Goal: Information Seeking & Learning: Learn about a topic

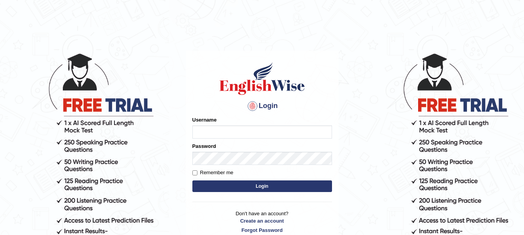
type input "anishakhatun_parramatta"
click at [221, 186] on button "Login" at bounding box center [262, 187] width 140 height 12
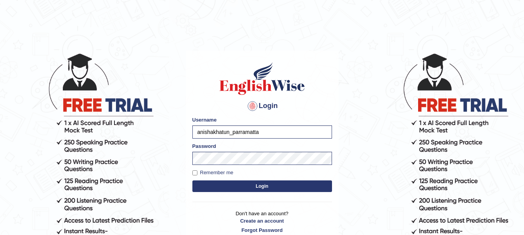
click at [275, 185] on button "Login" at bounding box center [262, 187] width 140 height 12
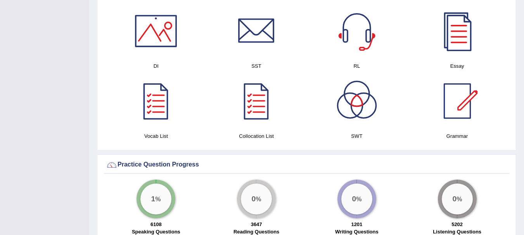
scroll to position [206, 0]
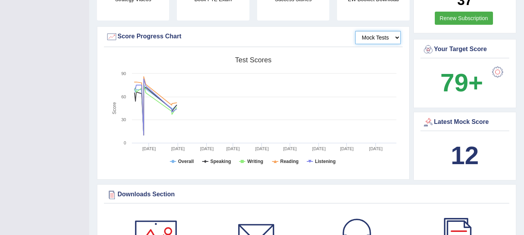
click at [392, 35] on select "Mock Tests" at bounding box center [377, 37] width 45 height 13
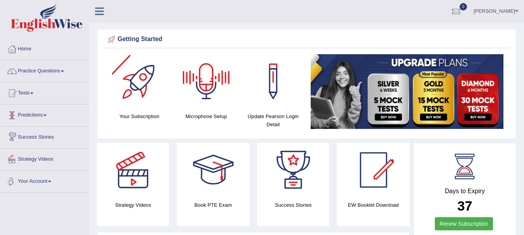
click at [54, 185] on link "Your Account" at bounding box center [44, 180] width 88 height 19
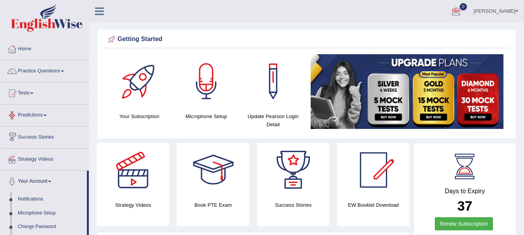
click at [49, 120] on link "Predictions" at bounding box center [44, 114] width 88 height 19
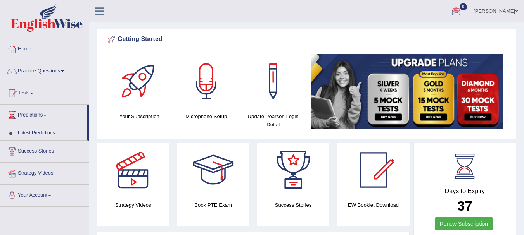
click at [36, 95] on link "Tests" at bounding box center [44, 92] width 88 height 19
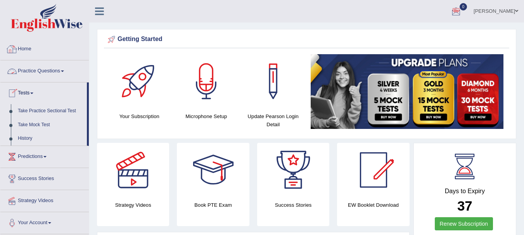
click at [60, 69] on link "Practice Questions" at bounding box center [44, 69] width 88 height 19
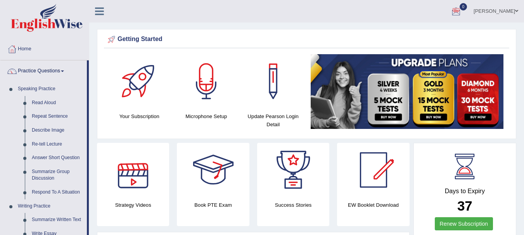
scroll to position [206, 0]
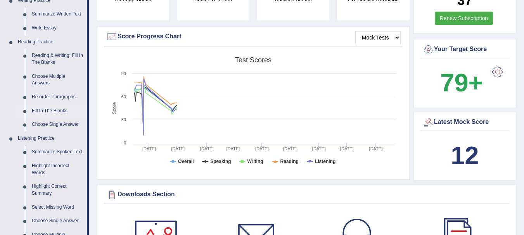
click at [54, 113] on link "Fill In The Blanks" at bounding box center [57, 111] width 59 height 14
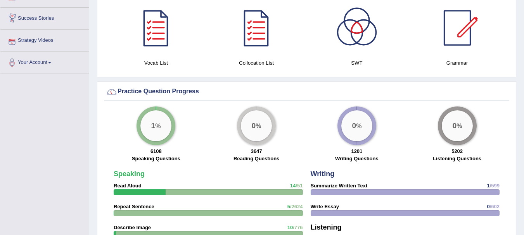
scroll to position [420, 0]
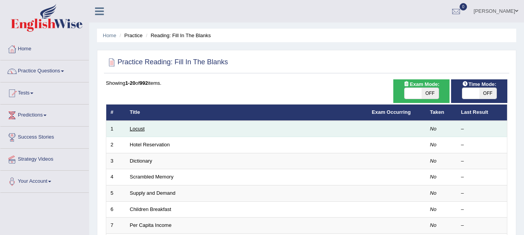
click at [137, 128] on link "Locust" at bounding box center [137, 129] width 15 height 6
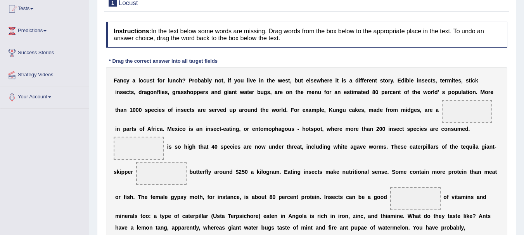
scroll to position [87, 0]
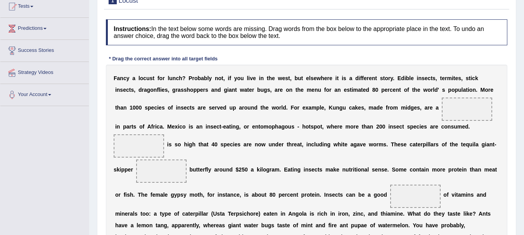
click at [459, 117] on span at bounding box center [467, 109] width 50 height 23
click at [463, 106] on span at bounding box center [467, 109] width 50 height 23
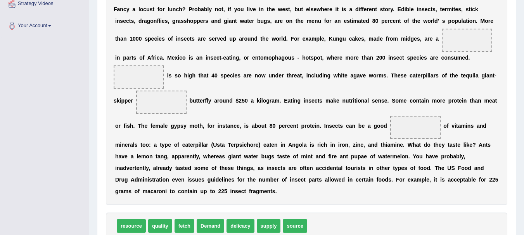
scroll to position [157, 0]
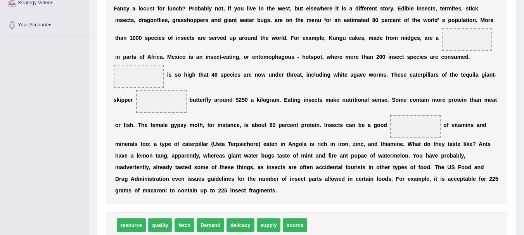
click at [414, 122] on span at bounding box center [415, 126] width 50 height 23
click at [410, 128] on span at bounding box center [415, 126] width 50 height 23
click at [136, 226] on span "resource" at bounding box center [131, 226] width 29 height 14
click at [430, 126] on span at bounding box center [415, 126] width 50 height 23
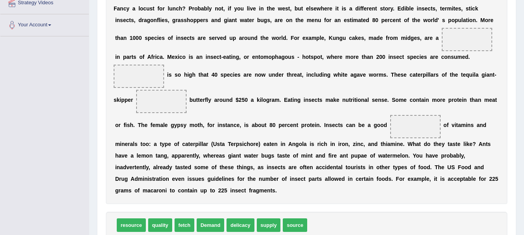
click at [430, 126] on span at bounding box center [415, 126] width 50 height 23
click at [136, 224] on span "resource" at bounding box center [131, 226] width 29 height 14
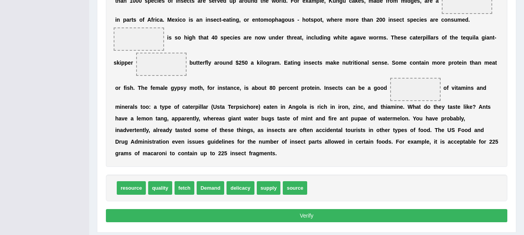
scroll to position [195, 0]
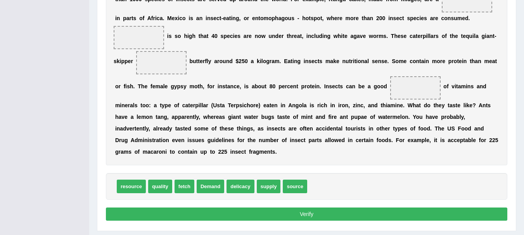
click at [416, 80] on span at bounding box center [415, 87] width 50 height 23
click at [128, 185] on span "resource" at bounding box center [131, 187] width 29 height 14
click at [131, 185] on span "resource" at bounding box center [131, 187] width 29 height 14
click at [305, 186] on span "source" at bounding box center [295, 187] width 24 height 14
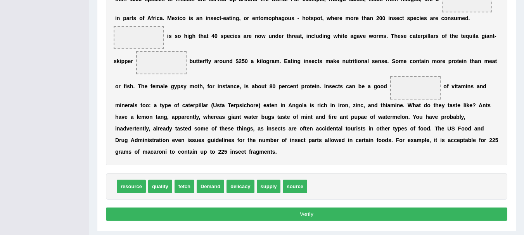
click at [297, 186] on span "source" at bounding box center [295, 187] width 24 height 14
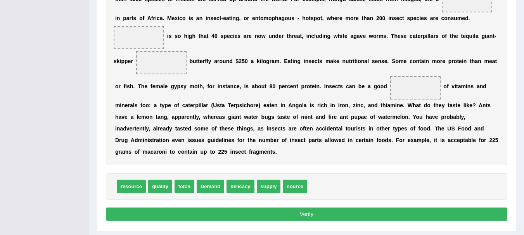
click at [297, 186] on span "source" at bounding box center [295, 187] width 24 height 14
drag, startPoint x: 361, startPoint y: 143, endPoint x: 416, endPoint y: 95, distance: 72.8
click at [416, 95] on div "Instructions: In the text below some words are missing. Drag words from the box…" at bounding box center [306, 67] width 405 height 320
click at [293, 215] on button "Verify" at bounding box center [306, 214] width 401 height 13
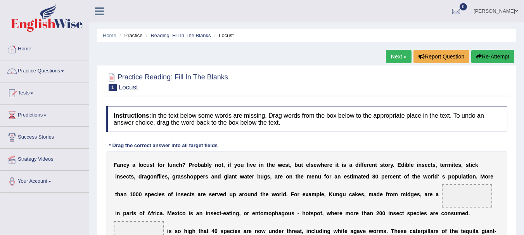
click at [470, 196] on span at bounding box center [467, 196] width 50 height 23
click at [496, 57] on button "Re-Attempt" at bounding box center [492, 56] width 43 height 13
click at [457, 194] on span at bounding box center [467, 196] width 50 height 23
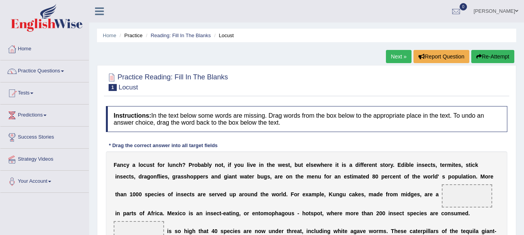
click at [457, 194] on span at bounding box center [467, 196] width 50 height 23
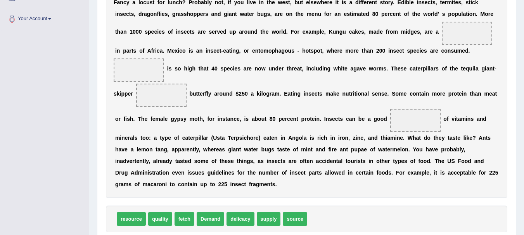
scroll to position [164, 0]
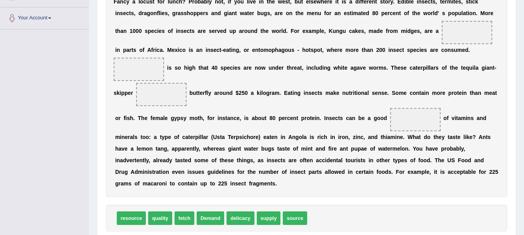
click at [417, 112] on span at bounding box center [415, 119] width 50 height 23
click at [404, 123] on span at bounding box center [415, 119] width 50 height 23
click at [187, 95] on b at bounding box center [187, 93] width 3 height 6
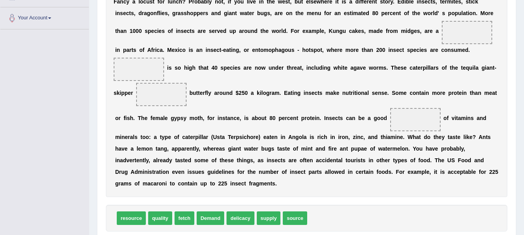
click at [176, 95] on span at bounding box center [161, 94] width 50 height 23
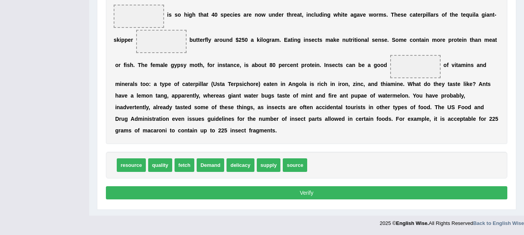
scroll to position [11, 0]
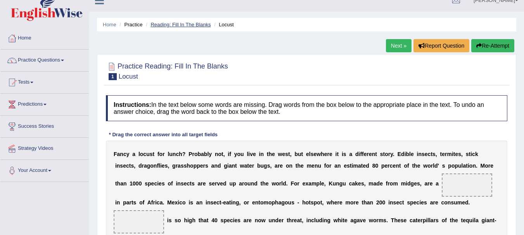
click at [204, 24] on link "Reading: Fill In The Blanks" at bounding box center [180, 25] width 60 height 6
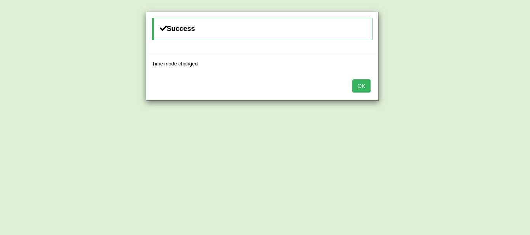
click at [360, 82] on button "OK" at bounding box center [361, 85] width 18 height 13
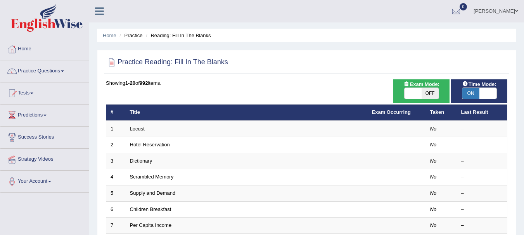
click at [418, 89] on span at bounding box center [412, 93] width 17 height 11
checkbox input "true"
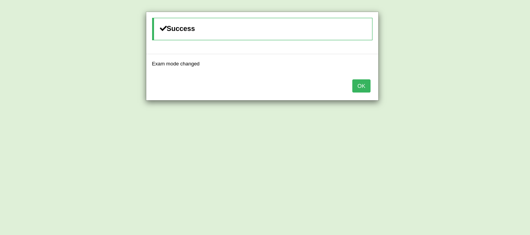
click at [364, 82] on button "OK" at bounding box center [361, 85] width 18 height 13
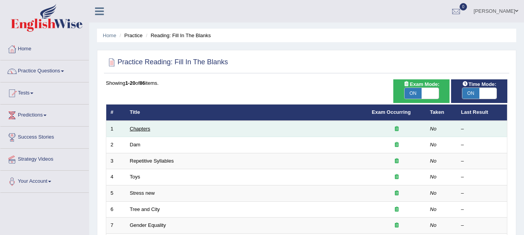
click at [140, 129] on link "Chapters" at bounding box center [140, 129] width 21 height 6
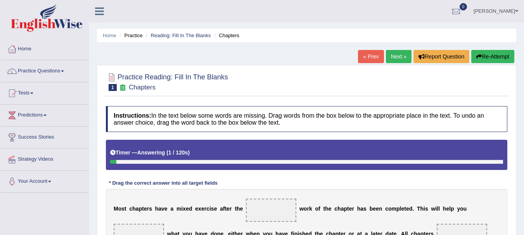
click at [280, 208] on span at bounding box center [271, 210] width 50 height 23
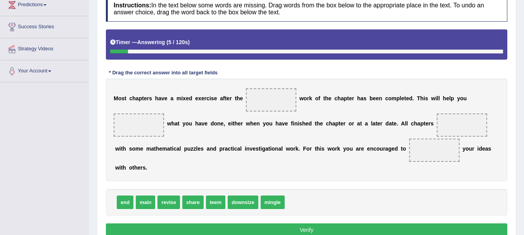
scroll to position [112, 0]
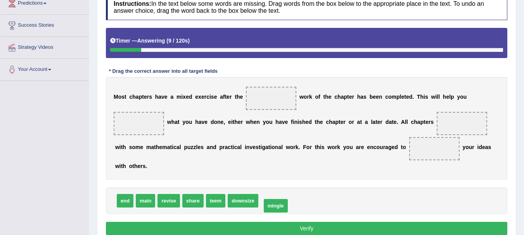
drag, startPoint x: 276, startPoint y: 202, endPoint x: 280, endPoint y: 207, distance: 5.6
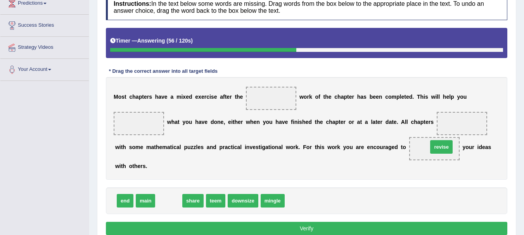
drag, startPoint x: 176, startPoint y: 200, endPoint x: 448, endPoint y: 146, distance: 277.8
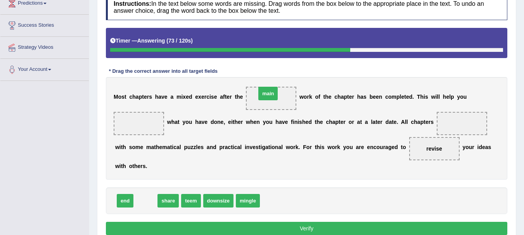
drag, startPoint x: 138, startPoint y: 202, endPoint x: 261, endPoint y: 95, distance: 163.5
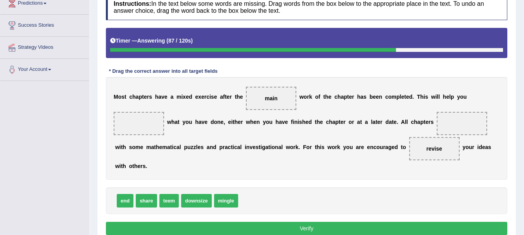
drag, startPoint x: 157, startPoint y: 187, endPoint x: 148, endPoint y: 183, distance: 9.7
click at [148, 170] on div "Instructions: In the text below some words are missing. Drag words from the box…" at bounding box center [306, 115] width 405 height 251
drag, startPoint x: 147, startPoint y: 198, endPoint x: 144, endPoint y: 116, distance: 81.8
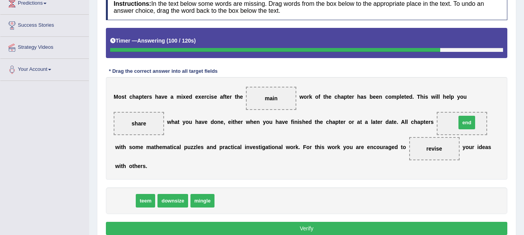
drag, startPoint x: 122, startPoint y: 202, endPoint x: 463, endPoint y: 124, distance: 350.3
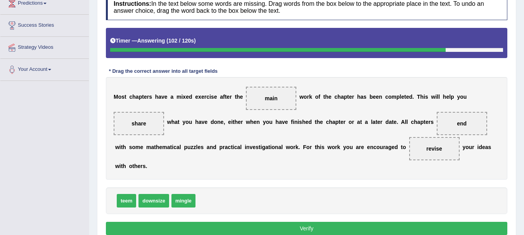
click at [353, 227] on button "Verify" at bounding box center [306, 228] width 401 height 13
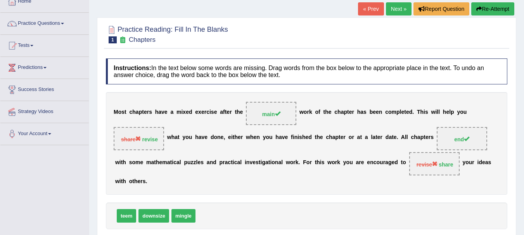
scroll to position [49, 0]
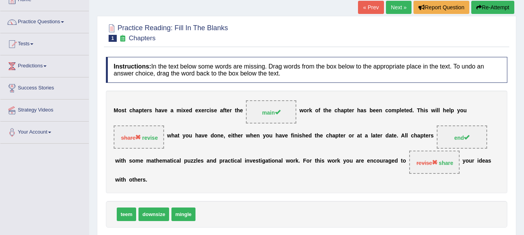
click at [398, 8] on link "Next »" at bounding box center [399, 7] width 26 height 13
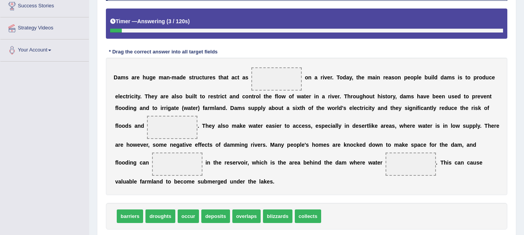
scroll to position [132, 0]
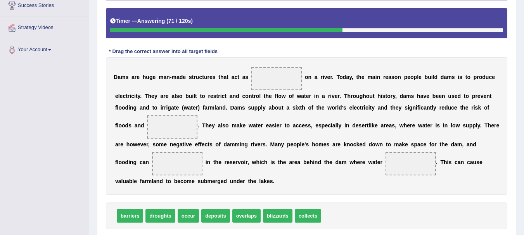
click at [185, 167] on span at bounding box center [177, 163] width 50 height 23
drag, startPoint x: 243, startPoint y: 216, endPoint x: 176, endPoint y: 162, distance: 85.8
click at [201, 162] on span "overlaps" at bounding box center [177, 163] width 50 height 23
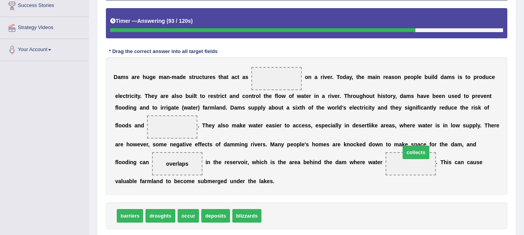
drag, startPoint x: 280, startPoint y: 216, endPoint x: 418, endPoint y: 152, distance: 152.7
drag, startPoint x: 179, startPoint y: 135, endPoint x: 180, endPoint y: 129, distance: 5.1
click at [180, 129] on div "D a m s a r e h u g e m a n - m a d e s t r u c t u r e s t h a t a c t a s o n…" at bounding box center [306, 126] width 401 height 138
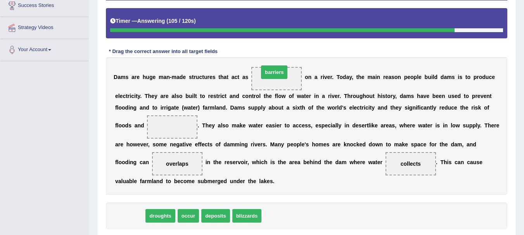
drag, startPoint x: 132, startPoint y: 215, endPoint x: 276, endPoint y: 71, distance: 203.7
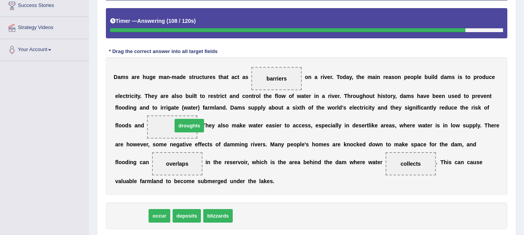
drag, startPoint x: 129, startPoint y: 219, endPoint x: 187, endPoint y: 128, distance: 108.2
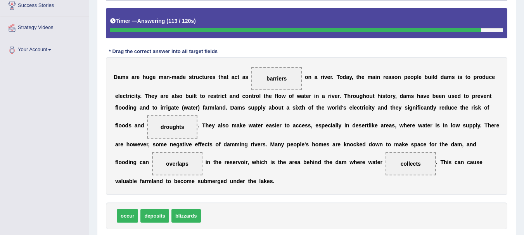
click at [176, 126] on span "droughts" at bounding box center [173, 127] width 24 height 6
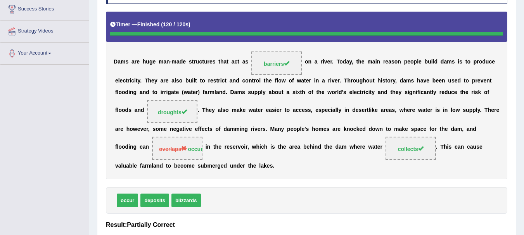
scroll to position [129, 0]
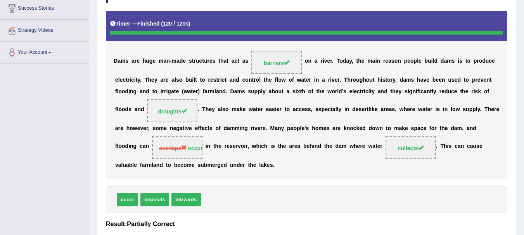
click at [239, 145] on b "v" at bounding box center [239, 146] width 3 height 6
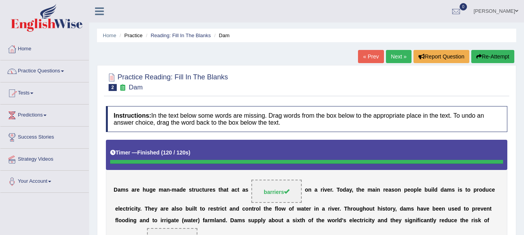
click at [73, 68] on link "Practice Questions" at bounding box center [44, 69] width 88 height 19
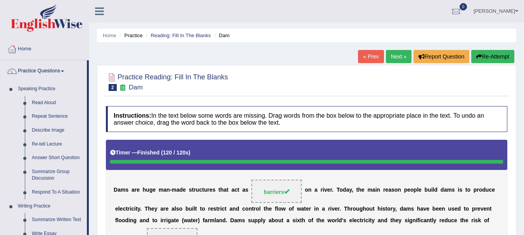
scroll to position [206, 0]
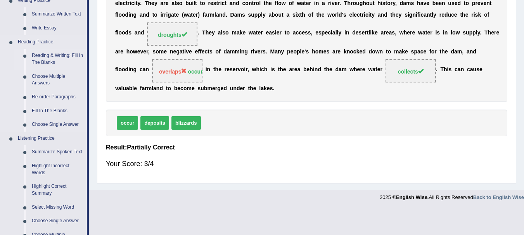
click at [50, 55] on link "Reading & Writing: Fill In The Blanks" at bounding box center [57, 59] width 59 height 21
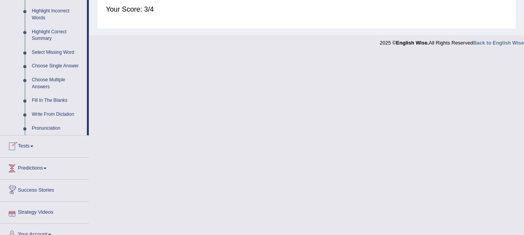
scroll to position [372, 0]
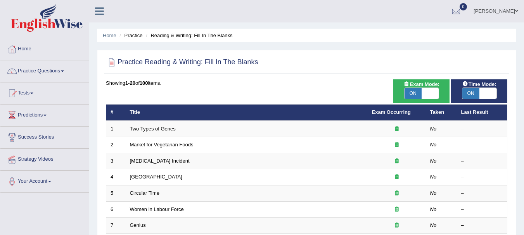
click at [151, 128] on link "Two Types of Genes" at bounding box center [153, 129] width 46 height 6
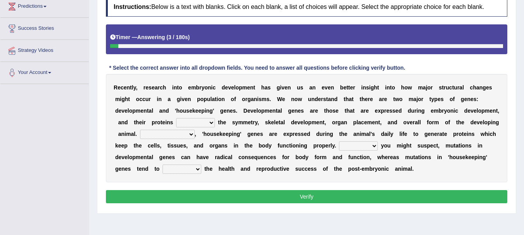
scroll to position [113, 0]
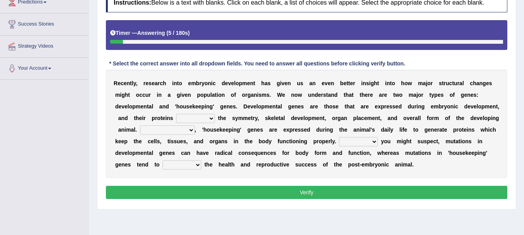
click at [211, 119] on select "push control hold elevate" at bounding box center [195, 118] width 39 height 9
select select "control"
click at [176, 114] on select "push control hold elevate" at bounding box center [195, 118] width 39 height 9
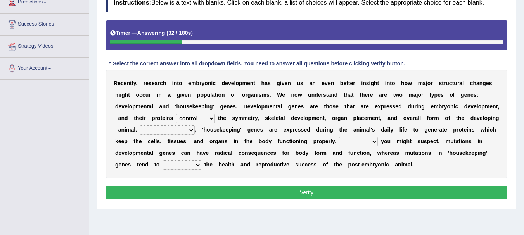
click at [182, 131] on select "Correspondingly Inclusively Conversely In contrast" at bounding box center [167, 130] width 55 height 9
click at [359, 140] on select "For As With Within" at bounding box center [358, 141] width 39 height 9
select select "With"
click at [339, 137] on select "For As With Within" at bounding box center [358, 141] width 39 height 9
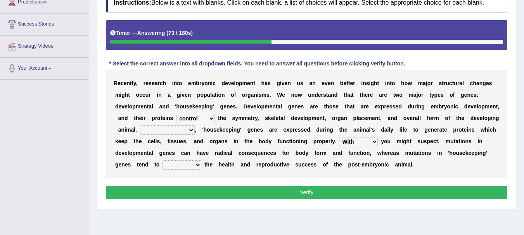
click at [198, 166] on select "affect effect interrupt defect" at bounding box center [181, 165] width 39 height 9
select select "affect"
click at [162, 161] on select "affect effect interrupt defect" at bounding box center [181, 165] width 39 height 9
click at [173, 128] on select "Correspondingly Inclusively Conversely In contrast" at bounding box center [167, 130] width 55 height 9
select select "Correspondingly"
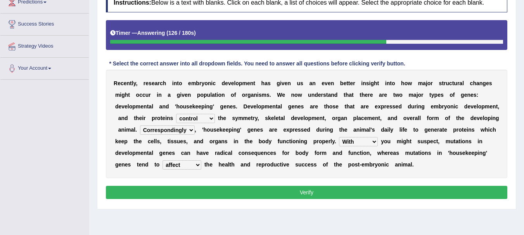
click at [140, 126] on select "Correspondingly Inclusively Conversely In contrast" at bounding box center [167, 130] width 55 height 9
click at [358, 142] on select "For As With Within" at bounding box center [358, 141] width 39 height 9
click at [305, 194] on button "Verify" at bounding box center [306, 192] width 401 height 13
